Goal: Find specific page/section: Find specific page/section

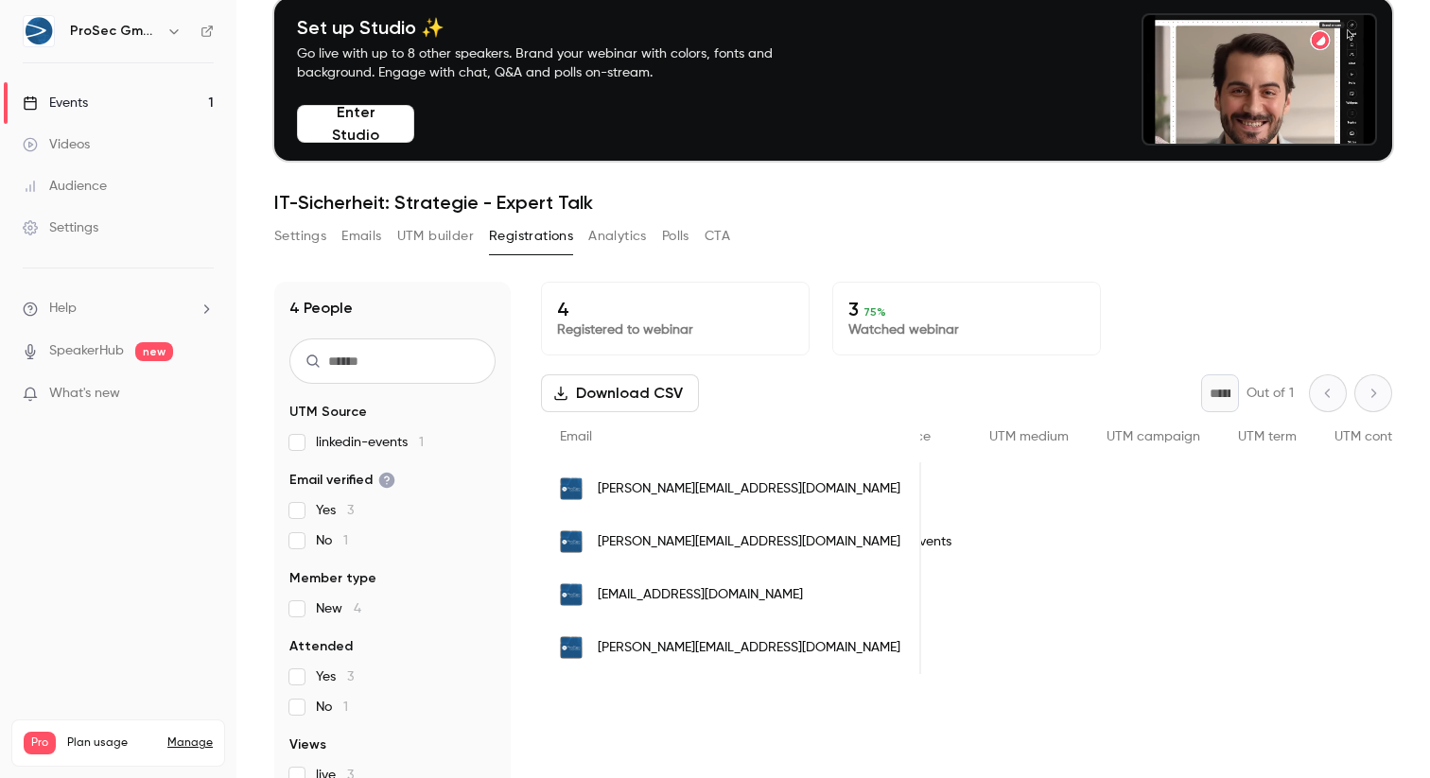
scroll to position [185, 0]
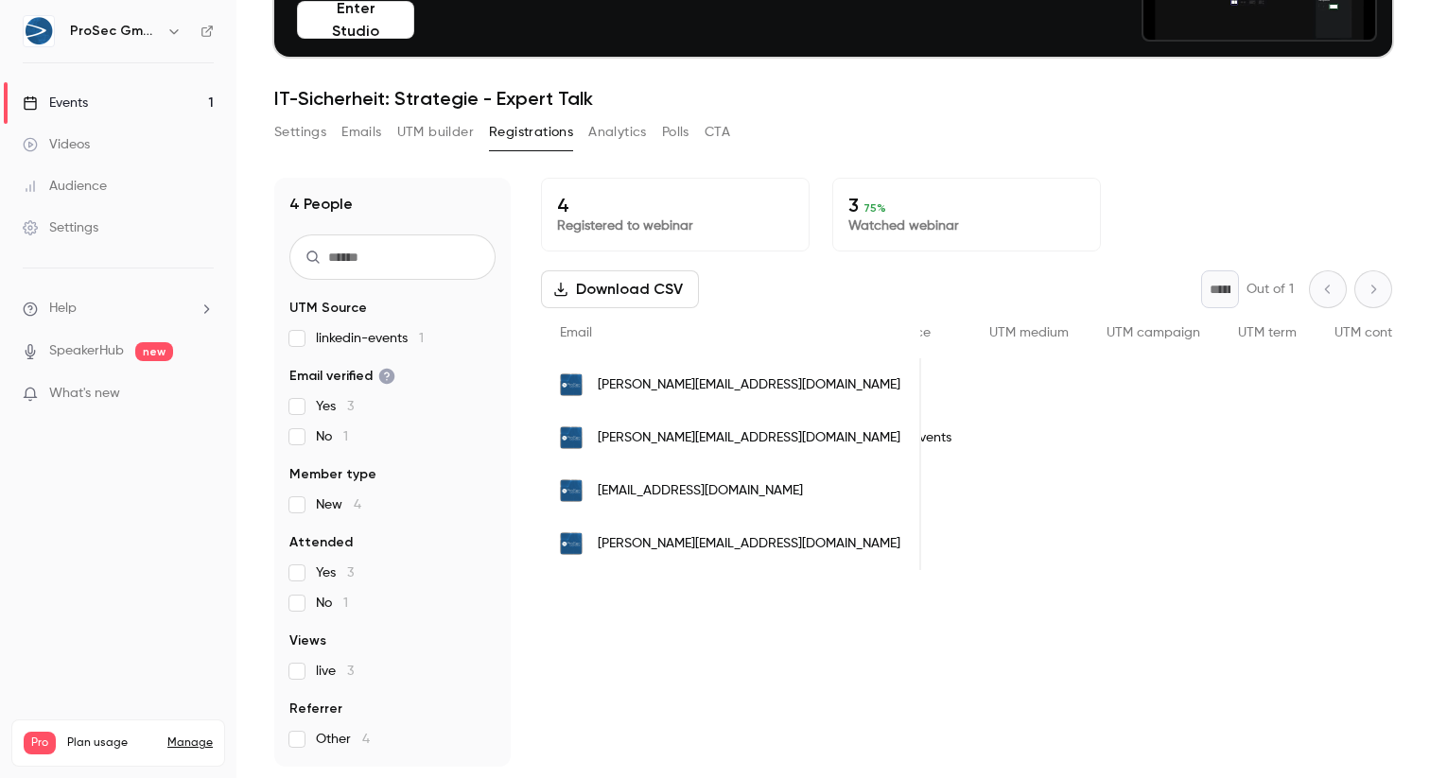
click at [615, 129] on button "Analytics" at bounding box center [617, 132] width 59 height 30
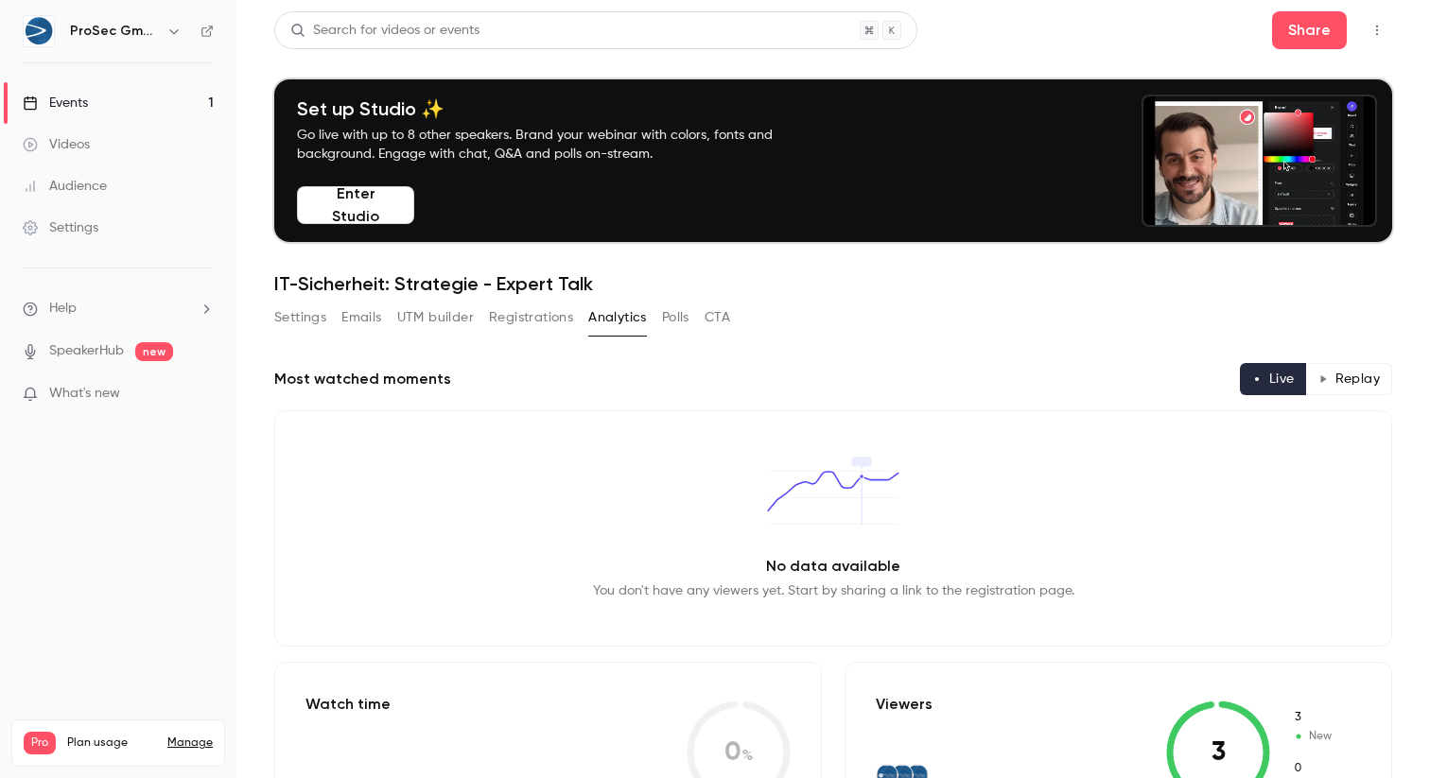
click at [677, 315] on button "Polls" at bounding box center [675, 318] width 27 height 30
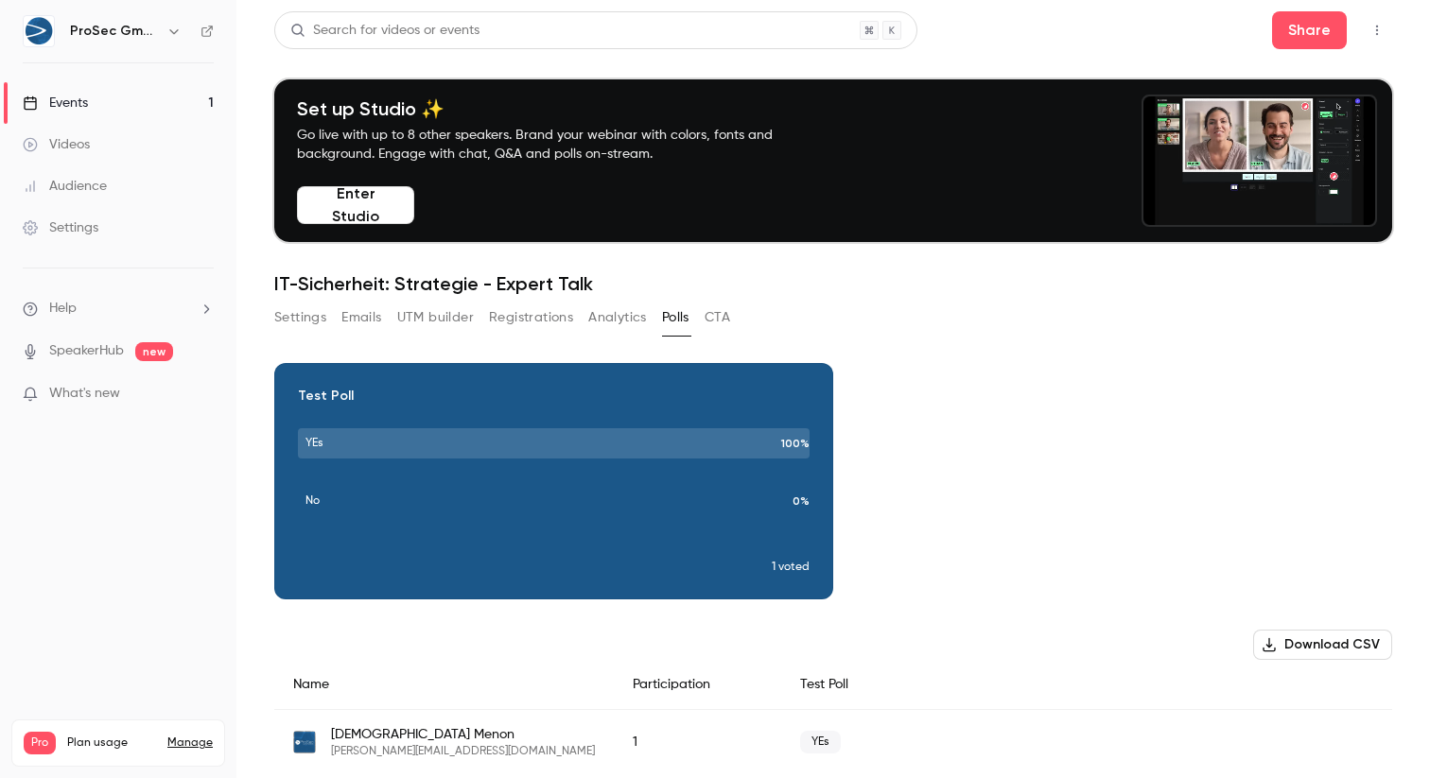
click at [620, 321] on button "Analytics" at bounding box center [617, 318] width 59 height 30
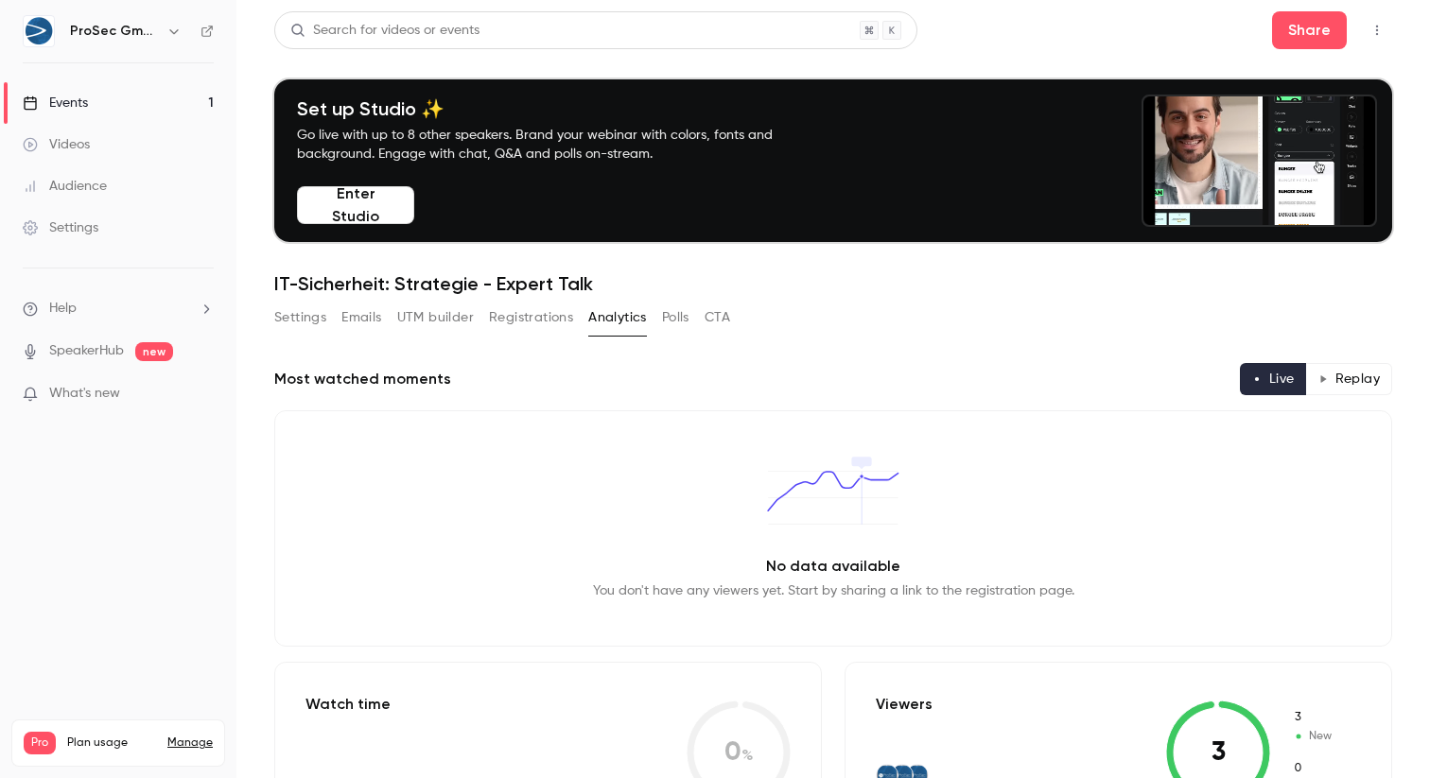
click at [566, 316] on button "Registrations" at bounding box center [531, 318] width 84 height 30
